Goal: Task Accomplishment & Management: Use online tool/utility

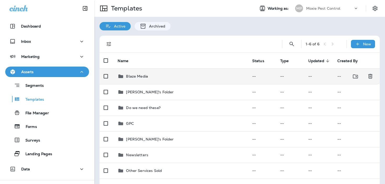
click at [144, 74] on p "Blaze Media" at bounding box center [137, 76] width 22 height 4
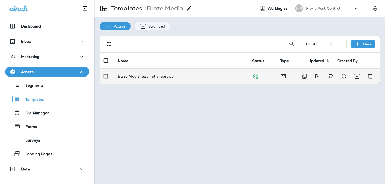
click at [146, 77] on p "Blaze Media: $25 Initial Service" at bounding box center [146, 76] width 56 height 4
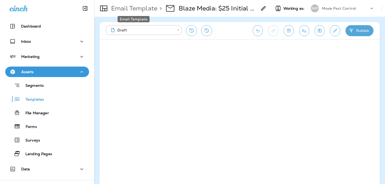
click at [137, 10] on p "Email Template" at bounding box center [133, 8] width 48 height 8
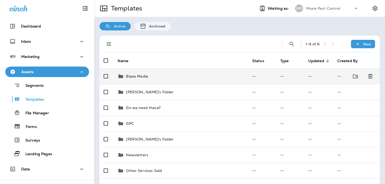
click at [152, 83] on td "Blaze Media" at bounding box center [180, 76] width 134 height 16
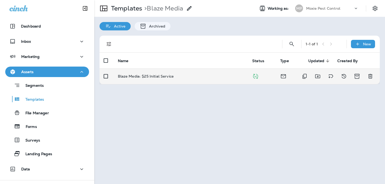
click at [148, 76] on p "Blaze Media: $25 Initial Service" at bounding box center [146, 76] width 56 height 4
